Goal: Task Accomplishment & Management: Manage account settings

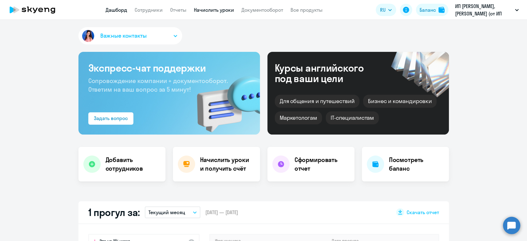
select select "30"
click at [218, 11] on link "Начислить уроки" at bounding box center [214, 10] width 40 height 6
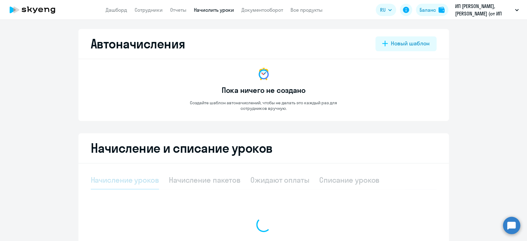
select select "10"
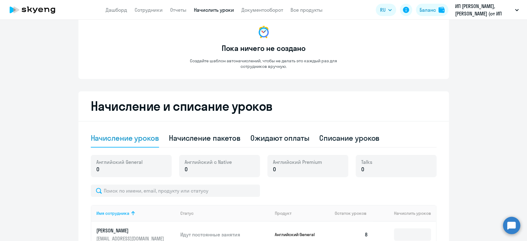
scroll to position [42, 0]
click at [283, 146] on div "Ожидают оплаты" at bounding box center [280, 138] width 59 height 19
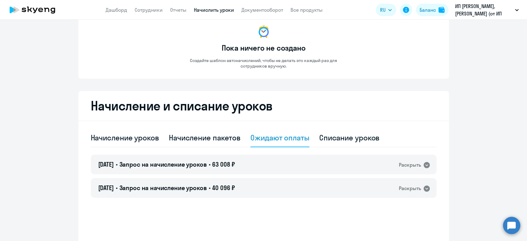
scroll to position [0, 0]
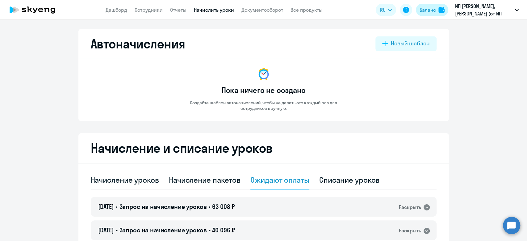
click at [425, 13] on div "Баланс" at bounding box center [428, 9] width 16 height 7
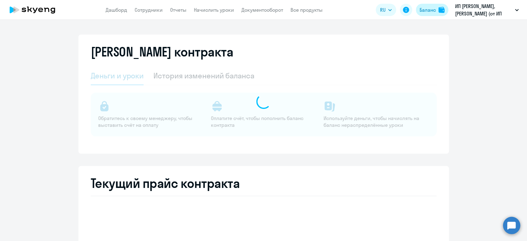
select select "english_adult_not_native_speaker"
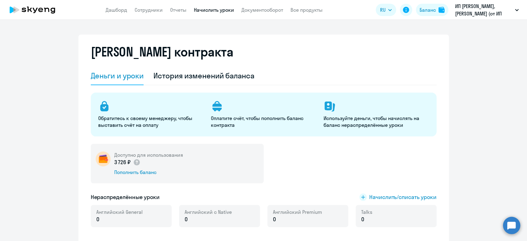
click at [202, 11] on link "Начислить уроки" at bounding box center [214, 10] width 40 height 6
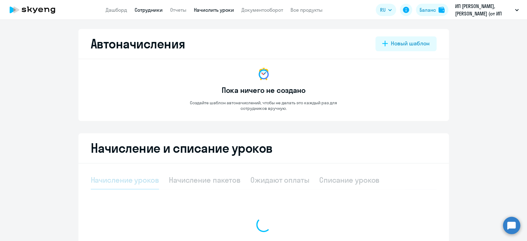
select select "10"
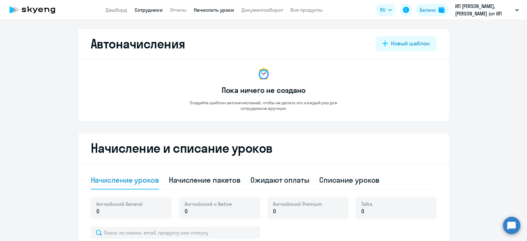
click at [157, 11] on link "Сотрудники" at bounding box center [149, 10] width 28 height 6
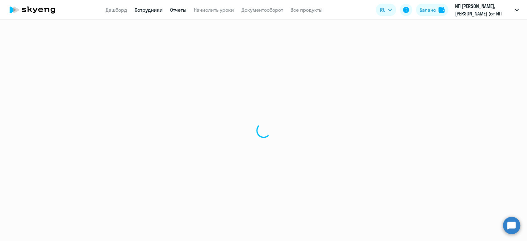
select select "30"
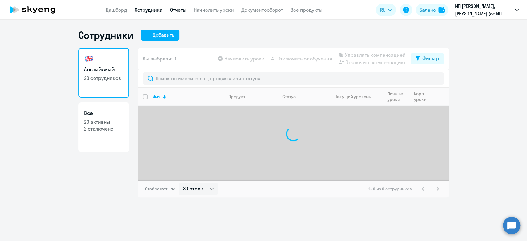
click at [179, 10] on link "Отчеты" at bounding box center [178, 10] width 16 height 6
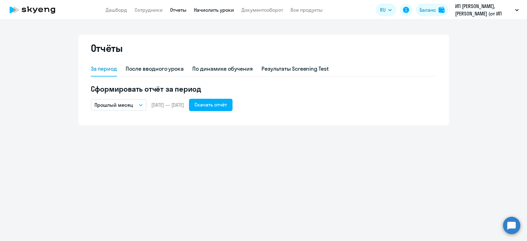
click at [221, 9] on link "Начислить уроки" at bounding box center [214, 10] width 40 height 6
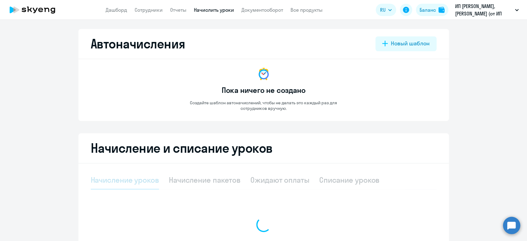
select select "10"
